Goal: Task Accomplishment & Management: Manage account settings

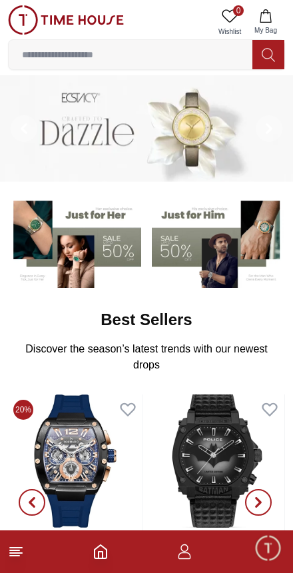
click at [183, 558] on icon "button" at bounding box center [184, 555] width 13 height 7
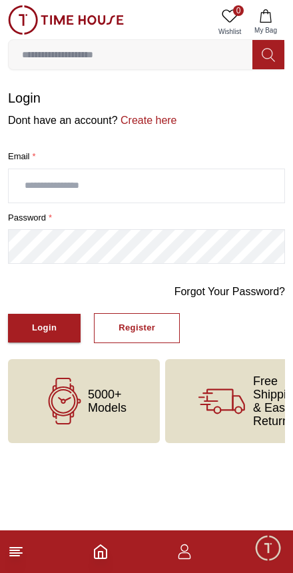
click at [18, 557] on icon at bounding box center [16, 551] width 16 height 16
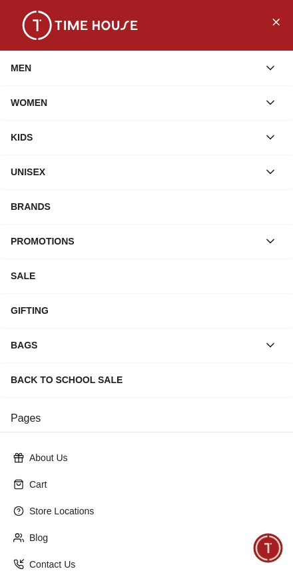
click at [275, 24] on icon "Close Menu" at bounding box center [275, 21] width 11 height 17
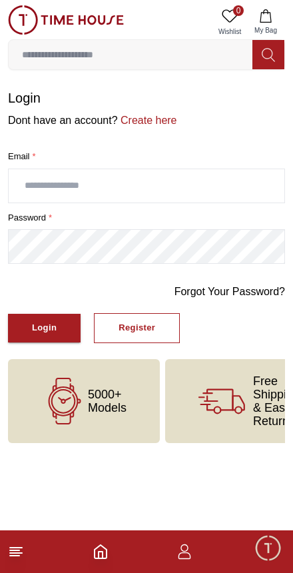
click at [266, 549] on span "Minimize live chat window" at bounding box center [267, 547] width 39 height 39
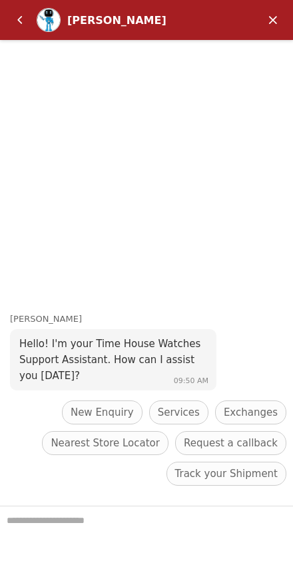
click at [271, 17] on em "Minimize" at bounding box center [273, 20] width 27 height 27
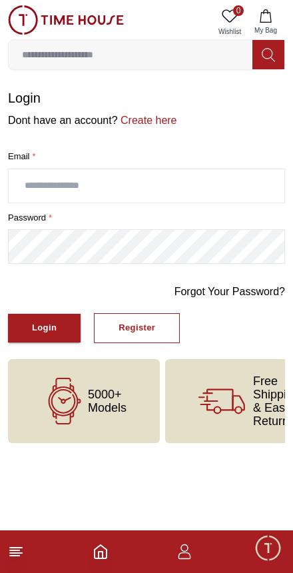
click at [102, 548] on icon "Home" at bounding box center [101, 551] width 16 height 16
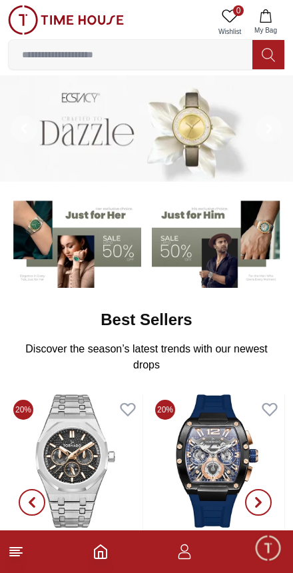
click at [182, 555] on icon "button" at bounding box center [184, 551] width 16 height 16
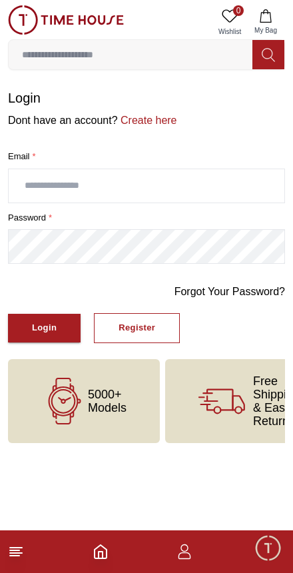
click at [63, 185] on input "text" at bounding box center [147, 185] width 276 height 33
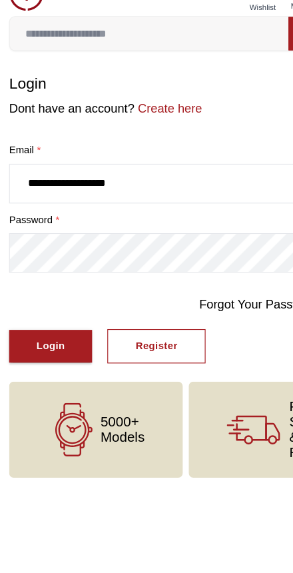
type input "**********"
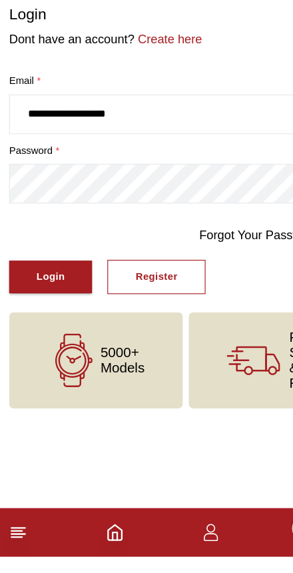
click at [31, 314] on button "Login" at bounding box center [44, 328] width 73 height 29
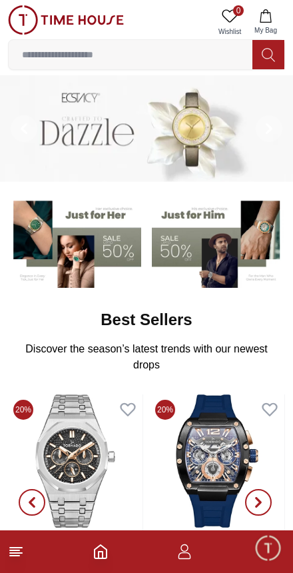
click at [178, 555] on icon "button" at bounding box center [184, 551] width 16 height 16
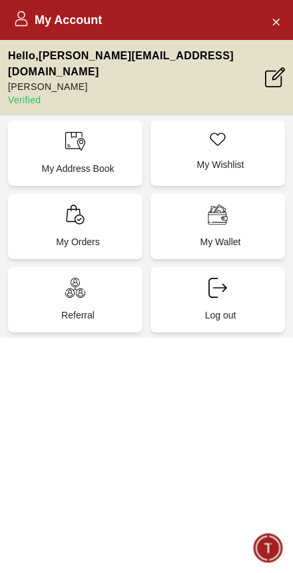
click at [43, 204] on div "My Orders" at bounding box center [75, 226] width 135 height 65
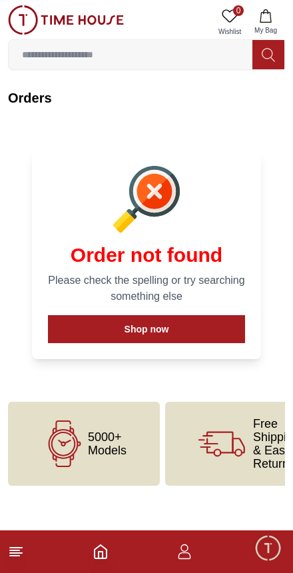
click at [181, 552] on icon "button" at bounding box center [184, 551] width 16 height 16
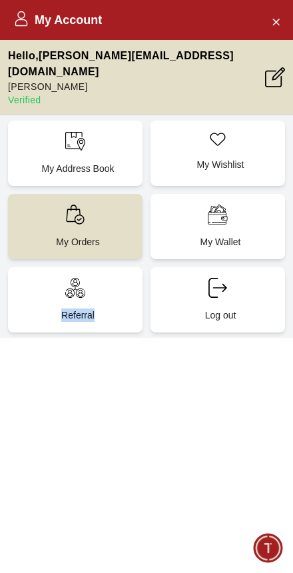
click at [111, 402] on div "My Account Hello , [PERSON_NAME][EMAIL_ADDRESS][DOMAIN_NAME] [PERSON_NAME] Veri…" at bounding box center [146, 286] width 293 height 573
click at [278, 18] on icon "Close Account" at bounding box center [275, 21] width 11 height 17
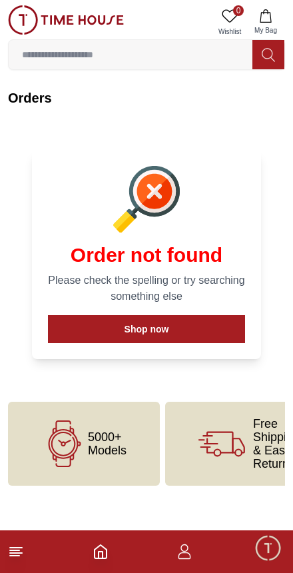
click at [9, 558] on icon at bounding box center [16, 551] width 16 height 16
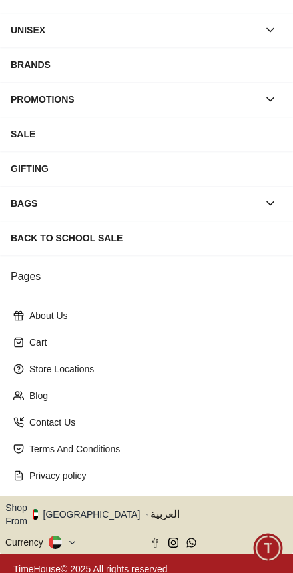
scroll to position [142, 0]
click at [158, 510] on span "العربية" at bounding box center [219, 514] width 137 height 16
